Goal: Information Seeking & Learning: Learn about a topic

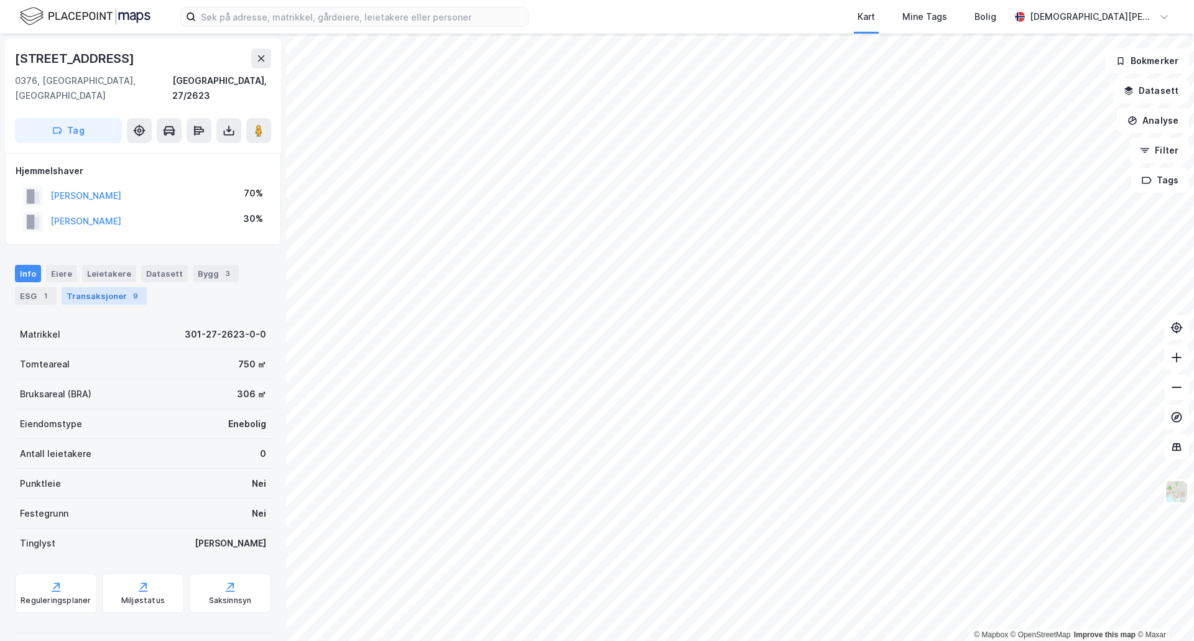
click at [122, 287] on div "Transaksjoner 9" at bounding box center [104, 295] width 85 height 17
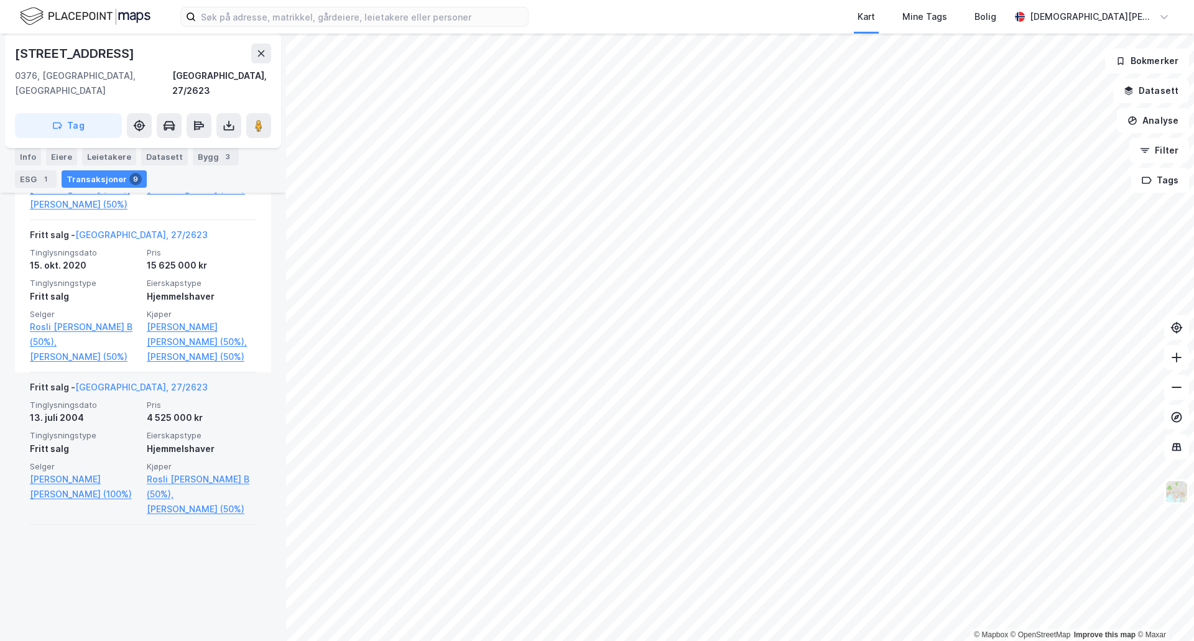
scroll to position [518, 0]
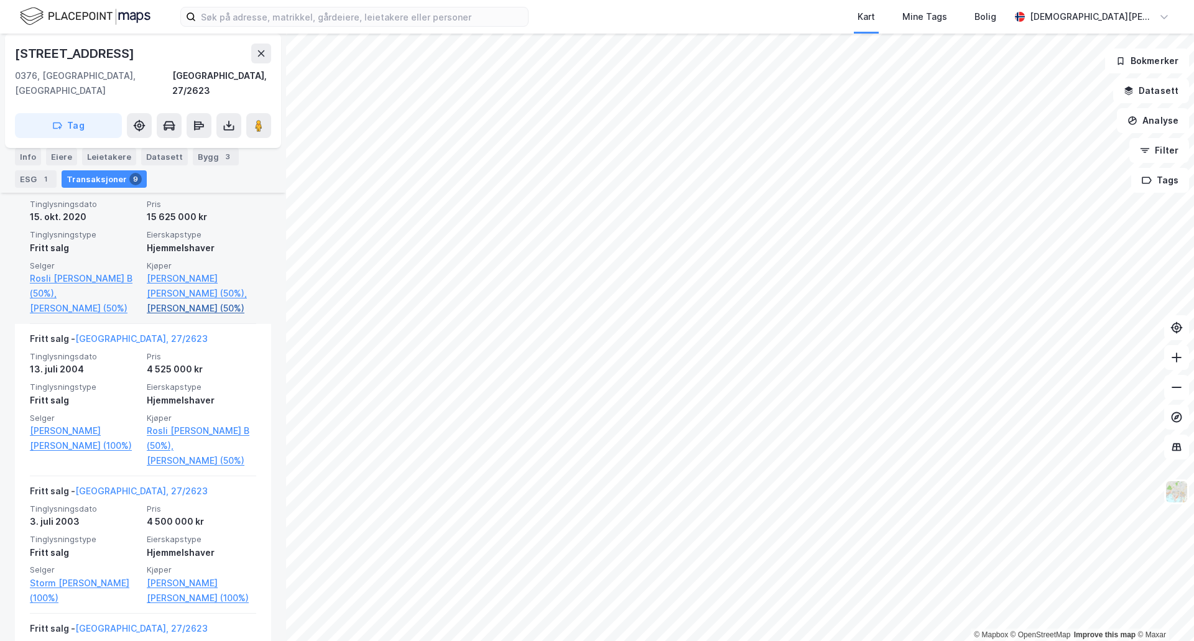
click at [173, 308] on link "[PERSON_NAME] (50%)" at bounding box center [201, 308] width 109 height 15
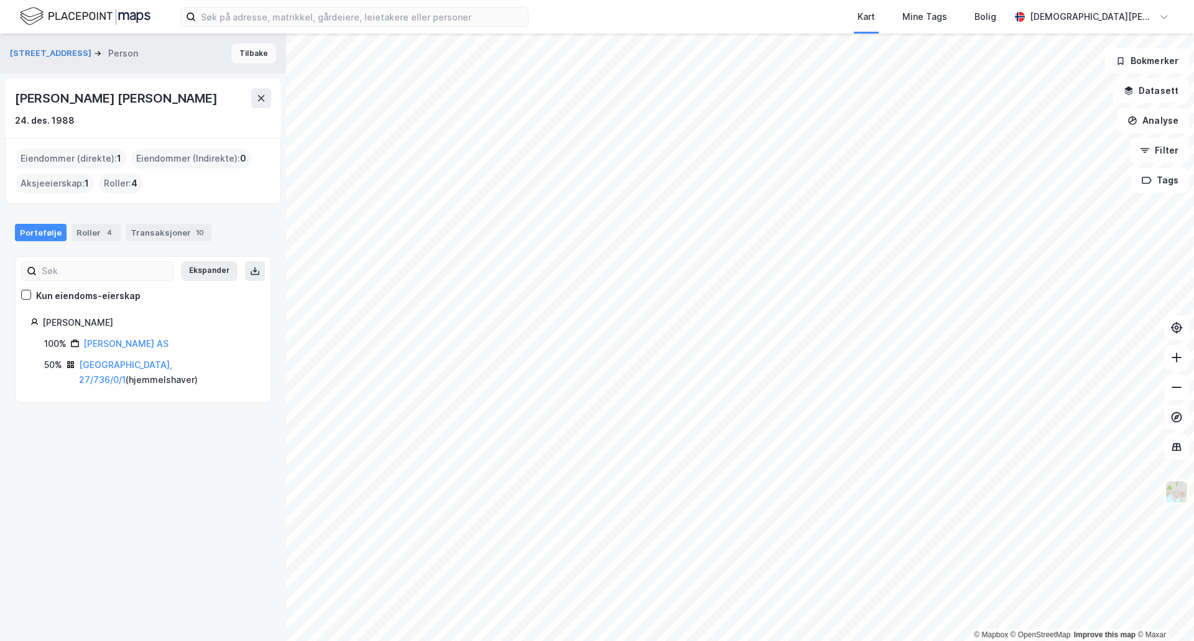
click at [242, 50] on button "Tilbake" at bounding box center [253, 54] width 45 height 20
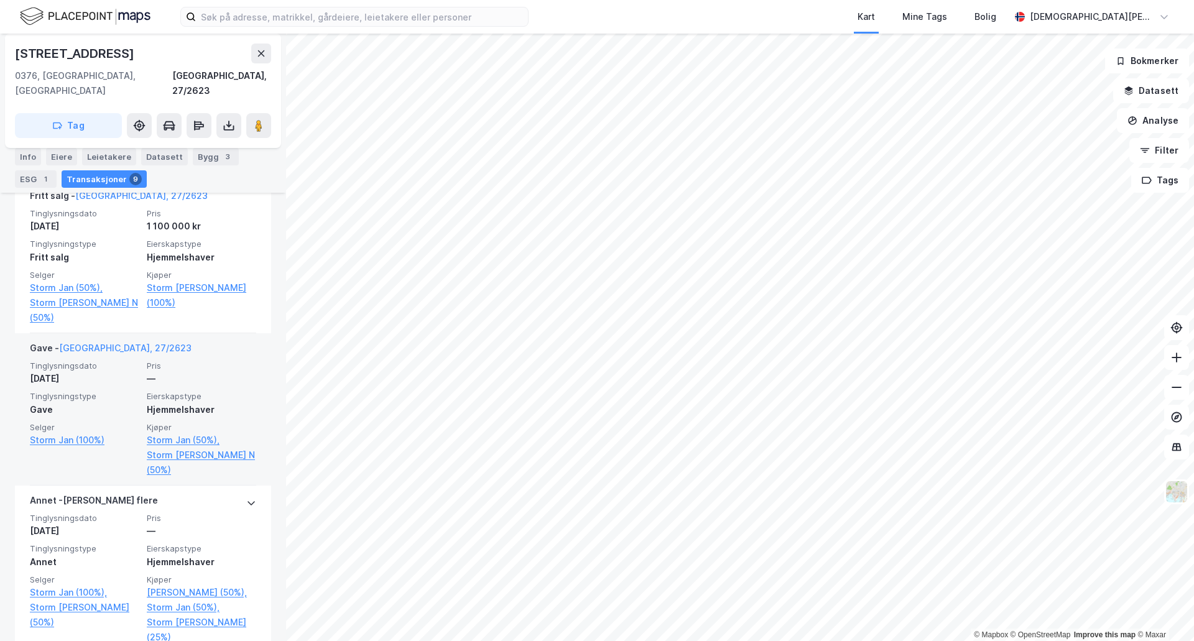
scroll to position [1036, 0]
